Goal: Task Accomplishment & Management: Complete application form

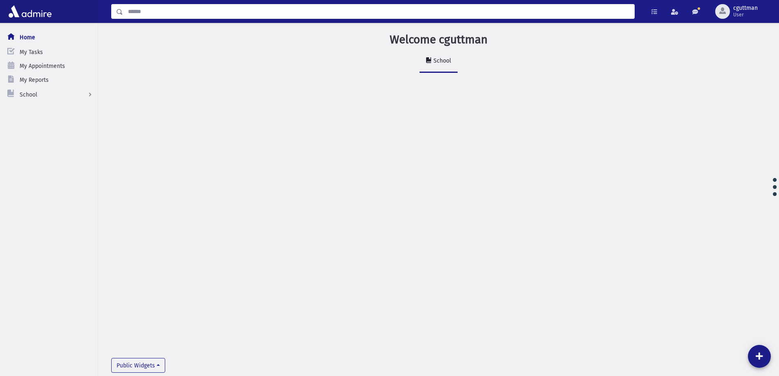
click at [154, 10] on input "Search" at bounding box center [378, 11] width 511 height 15
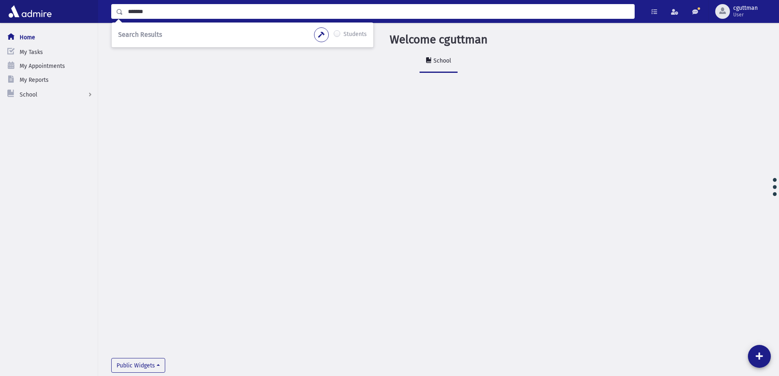
type input "*******"
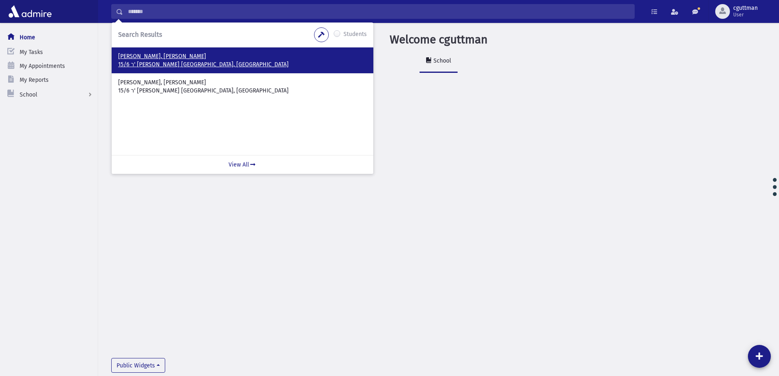
click at [141, 61] on p "15/6 ר' יוחנן בן זכאי ביתר עילית, ISRAEL" at bounding box center [242, 65] width 249 height 8
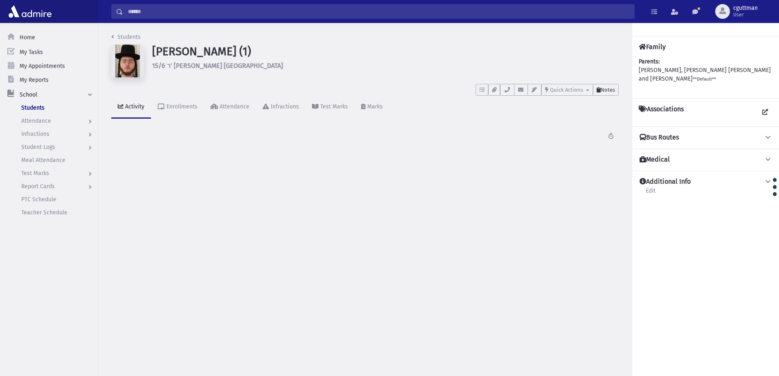
click at [609, 87] on span "Notes" at bounding box center [608, 90] width 14 height 6
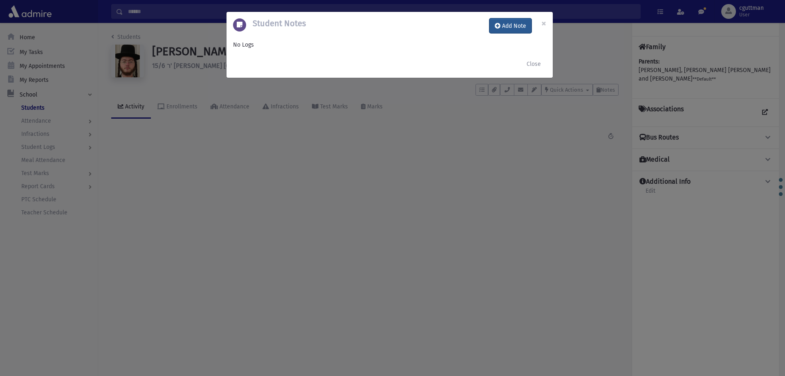
click at [518, 25] on button "Add Note" at bounding box center [511, 25] width 42 height 15
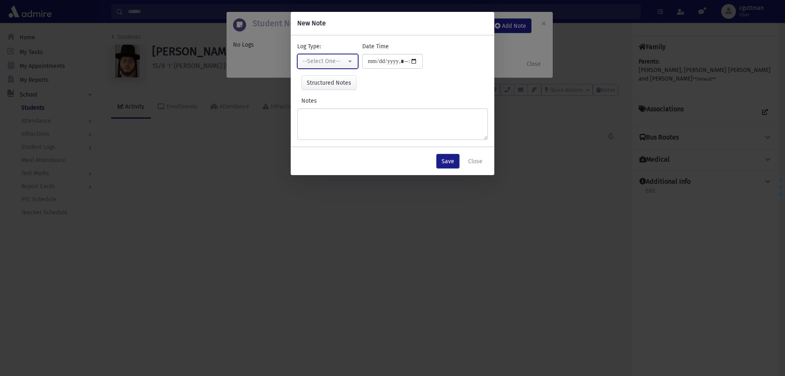
click at [353, 62] on button "--Select One--" at bounding box center [327, 61] width 61 height 15
click at [348, 113] on link "Interviewer" at bounding box center [329, 117] width 65 height 15
select select "*"
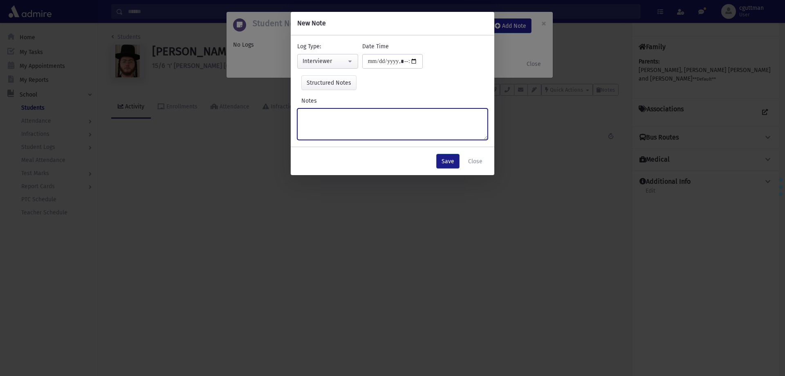
click at [347, 113] on textarea "Notes" at bounding box center [392, 124] width 191 height 32
type textarea "**********"
click at [446, 161] on button "Save" at bounding box center [448, 161] width 23 height 15
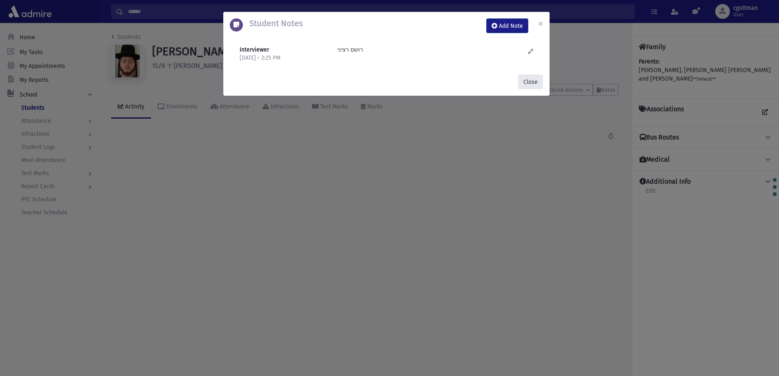
click at [526, 81] on button "Close" at bounding box center [530, 81] width 25 height 15
